Goal: Information Seeking & Learning: Learn about a topic

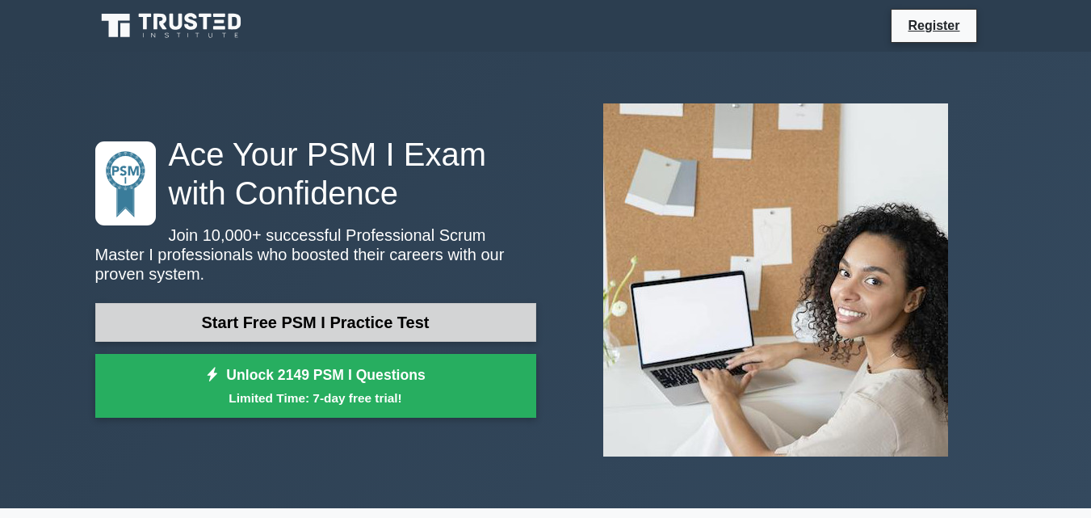
click at [358, 315] on link "Start Free PSM I Practice Test" at bounding box center [315, 322] width 441 height 39
click at [359, 308] on link "Start Free PSM I Practice Test" at bounding box center [315, 322] width 441 height 39
